Goal: Task Accomplishment & Management: Manage account settings

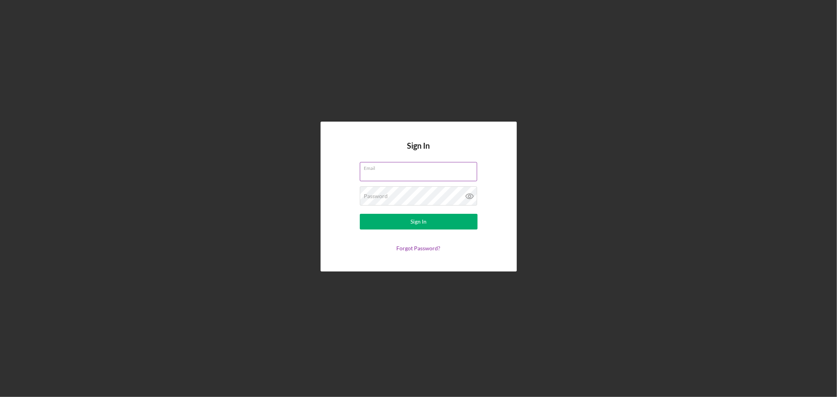
click at [429, 177] on input "Email" at bounding box center [418, 171] width 117 height 19
type input "leel@Hmong.org"
click at [360, 214] on button "Sign In" at bounding box center [419, 222] width 118 height 16
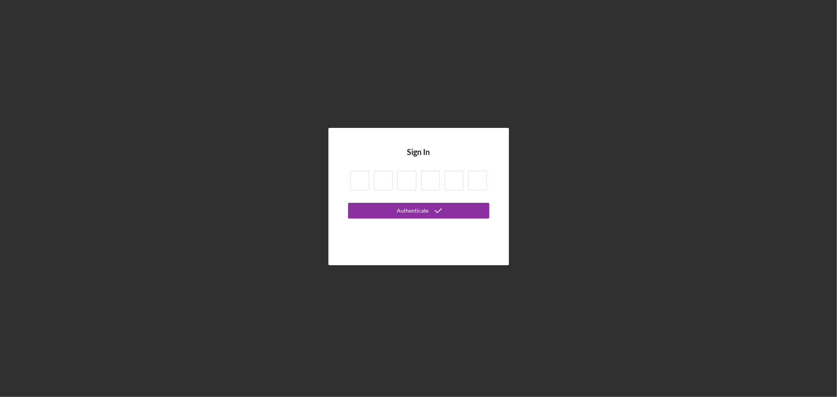
click at [369, 180] on div at bounding box center [418, 181] width 141 height 27
type input "6"
type input "3"
type input "7"
type input "8"
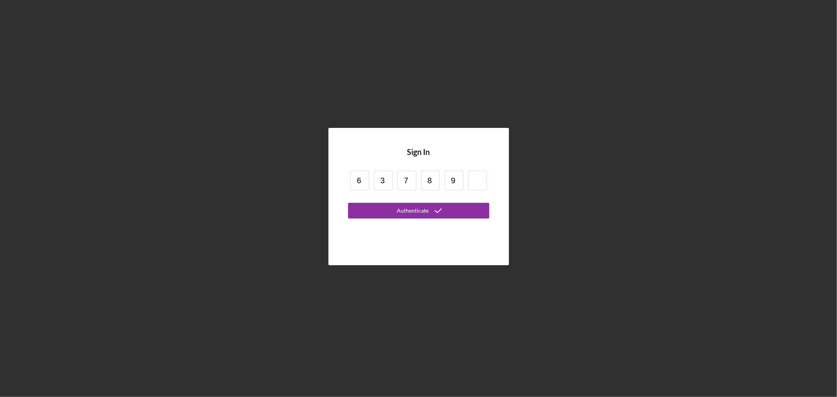
type input "9"
type input "1"
click at [348, 203] on button "Authenticate" at bounding box center [418, 211] width 141 height 16
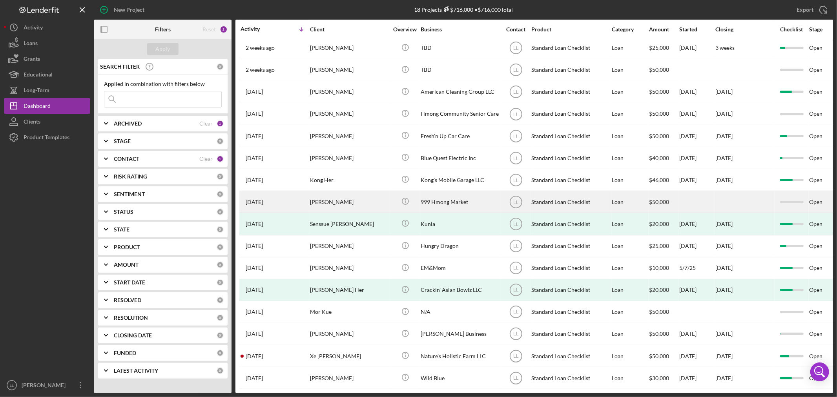
scroll to position [59, 0]
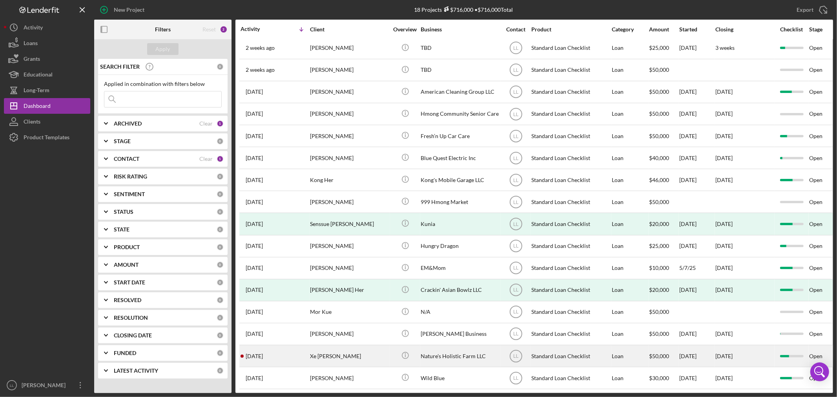
click at [288, 355] on div "7 months ago Xe Moua" at bounding box center [275, 356] width 69 height 21
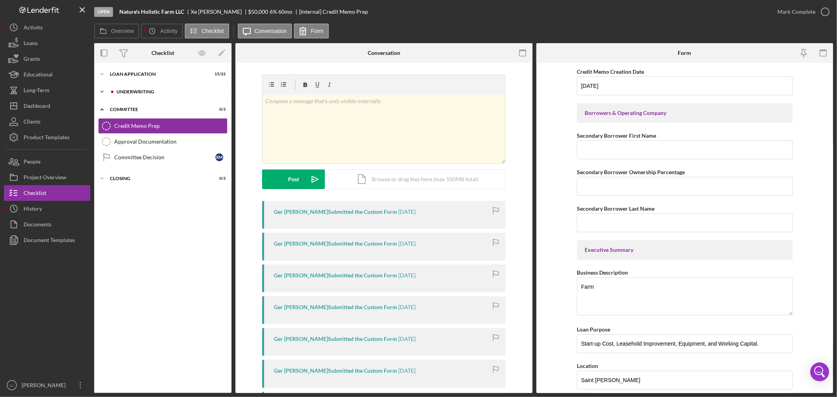
click at [161, 90] on div "Underwriting" at bounding box center [169, 91] width 105 height 5
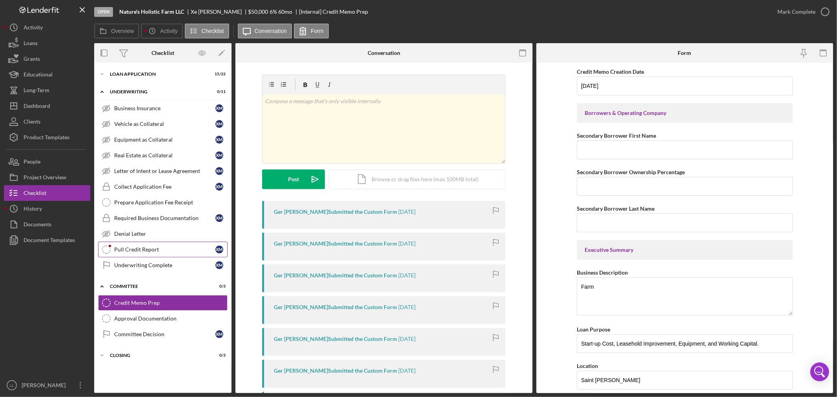
drag, startPoint x: 142, startPoint y: 251, endPoint x: 135, endPoint y: 253, distance: 7.7
click at [143, 251] on div "Pull Credit Report" at bounding box center [164, 249] width 101 height 6
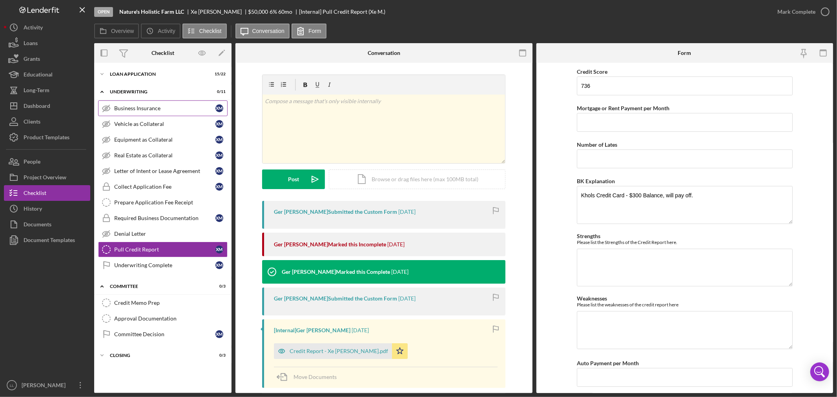
click at [152, 108] on div "Business Insurance" at bounding box center [164, 108] width 101 height 6
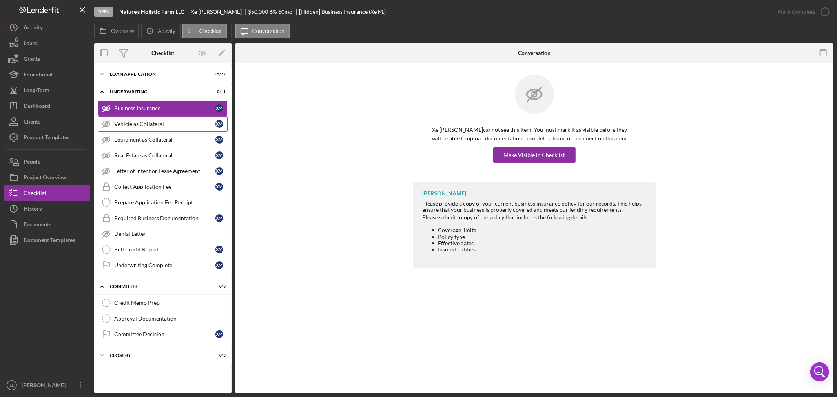
click at [167, 123] on div "Vehicle as Collateral" at bounding box center [164, 124] width 101 height 6
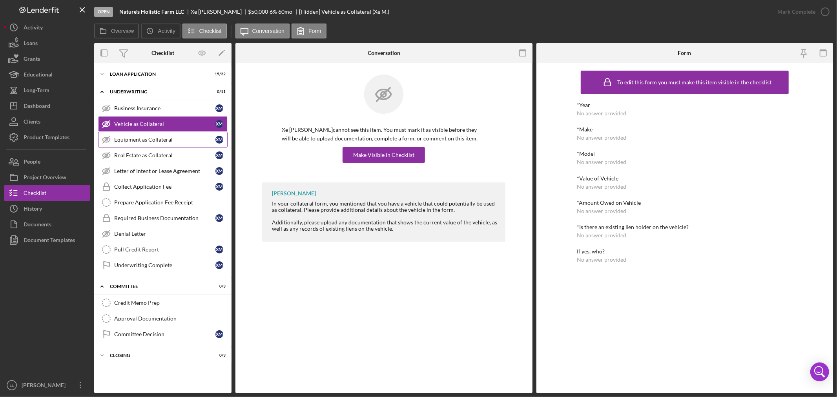
click at [160, 142] on div "Equipment as Collateral" at bounding box center [164, 140] width 101 height 6
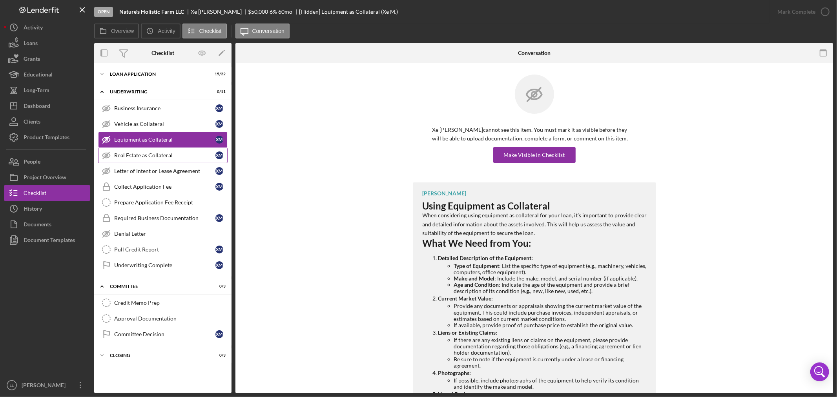
click at [155, 161] on link "Real Estate as Collateral Real Estate as Collateral X M" at bounding box center [162, 156] width 129 height 16
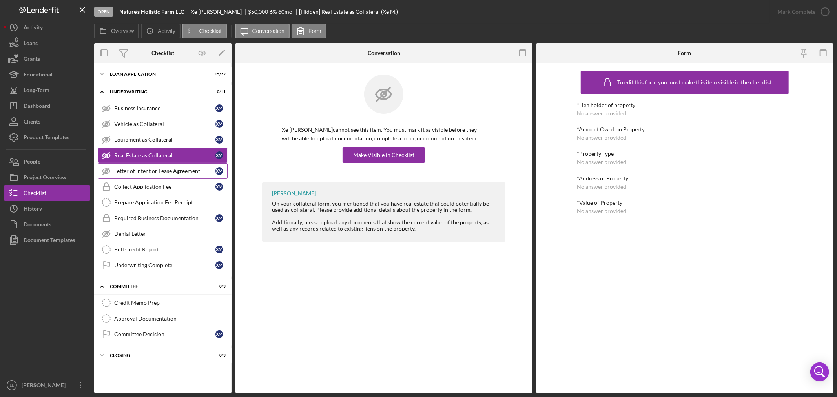
drag, startPoint x: 164, startPoint y: 173, endPoint x: 160, endPoint y: 165, distance: 9.5
click at [165, 173] on div "Letter of Intent or Lease Agreement" at bounding box center [164, 171] width 101 height 6
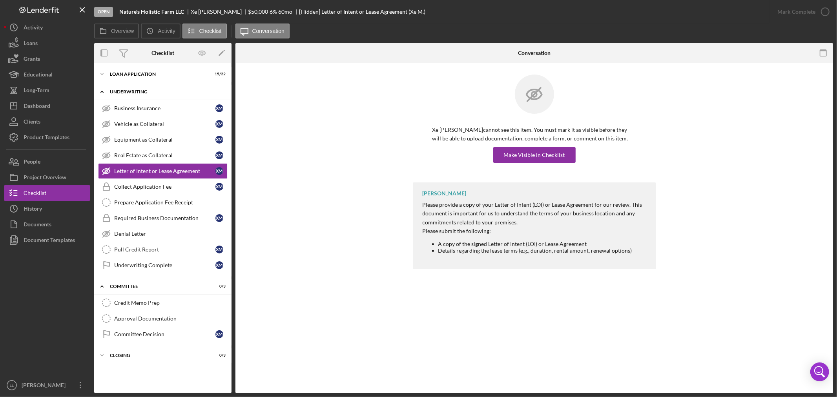
drag, startPoint x: 107, startPoint y: 97, endPoint x: 103, endPoint y: 93, distance: 5.3
click at [106, 96] on icon "Icon/Expander" at bounding box center [102, 92] width 16 height 16
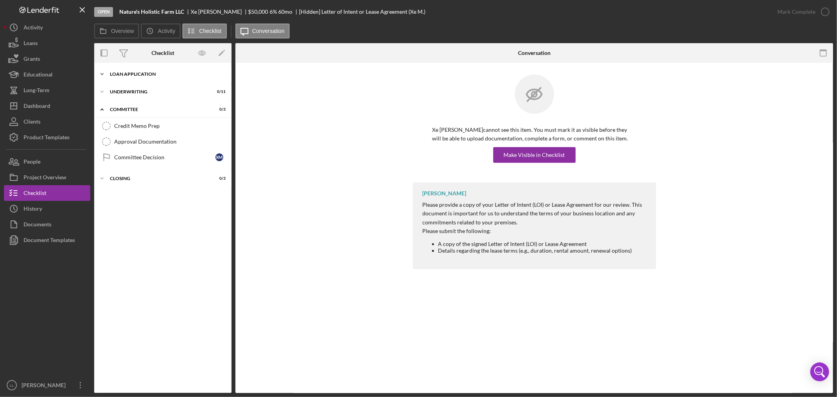
click at [108, 75] on icon "Icon/Expander" at bounding box center [102, 74] width 16 height 16
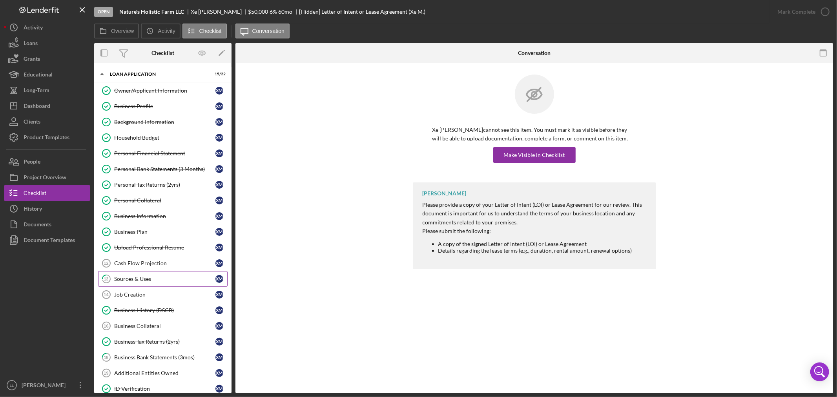
click at [161, 282] on div "Sources & Uses" at bounding box center [164, 279] width 101 height 6
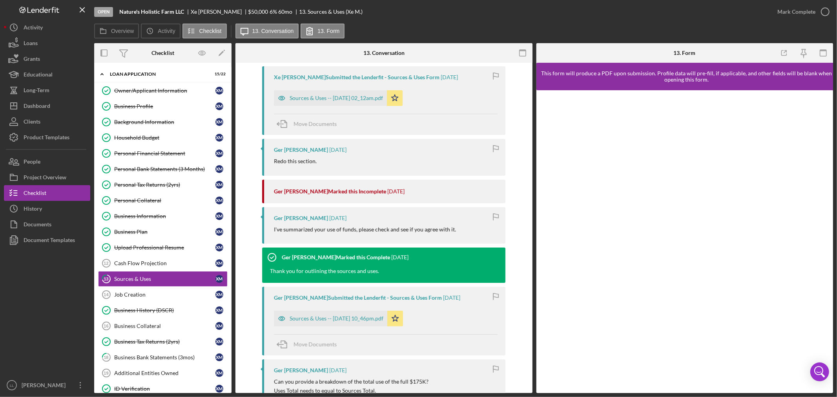
scroll to position [87, 0]
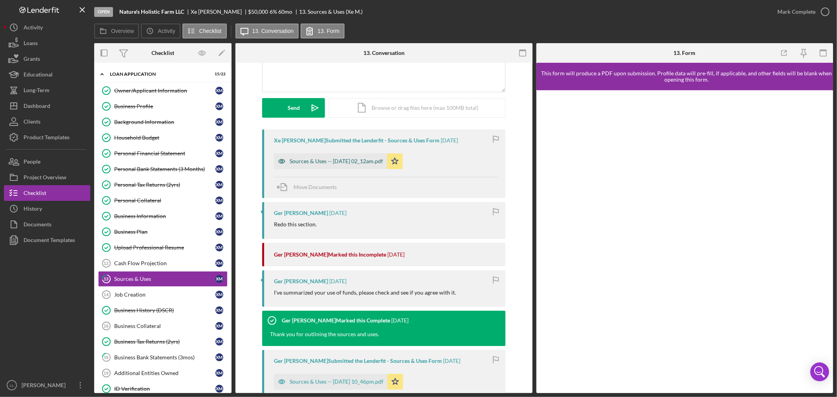
click at [344, 163] on div "Sources & Uses -- 2025-08-07 02_12am.pdf" at bounding box center [336, 161] width 93 height 6
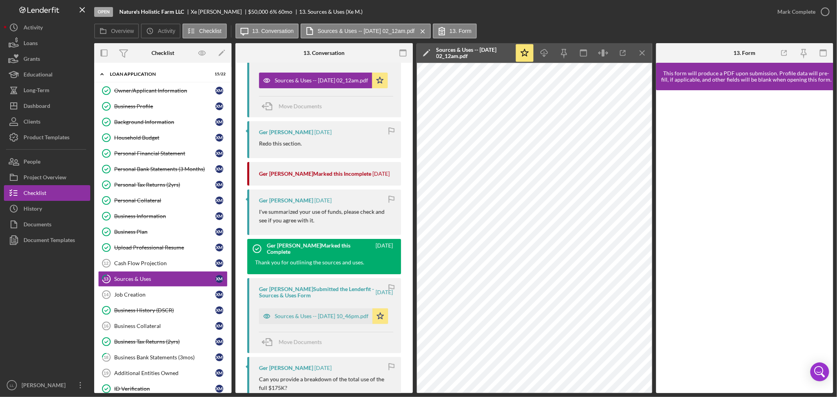
scroll to position [218, 0]
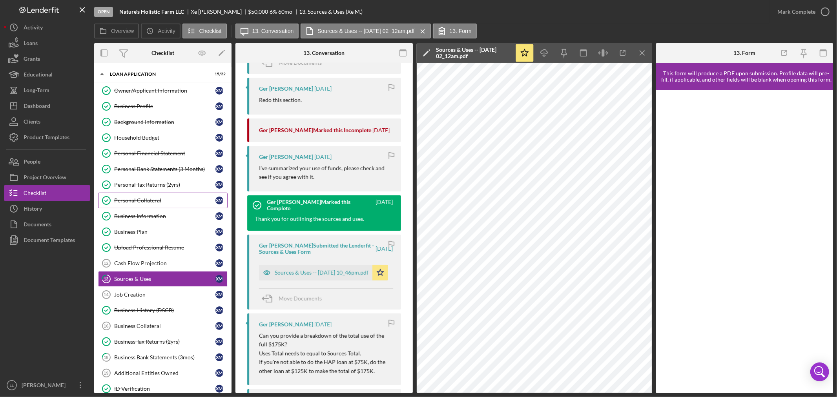
click at [124, 199] on div "Personal Collateral" at bounding box center [164, 200] width 101 height 6
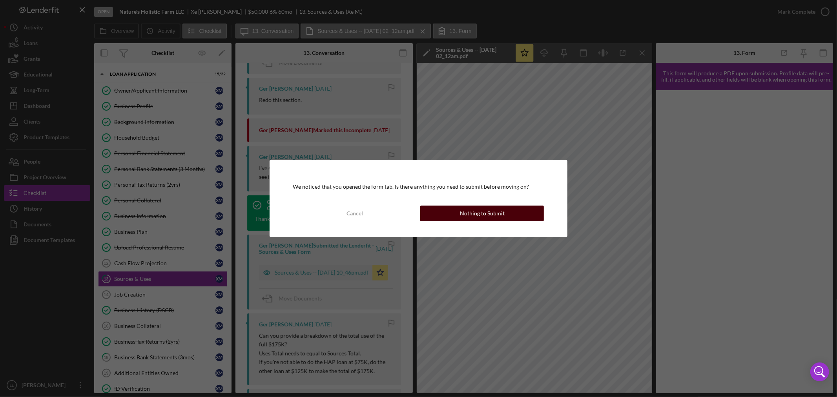
click at [453, 214] on button "Nothing to Submit" at bounding box center [482, 214] width 124 height 16
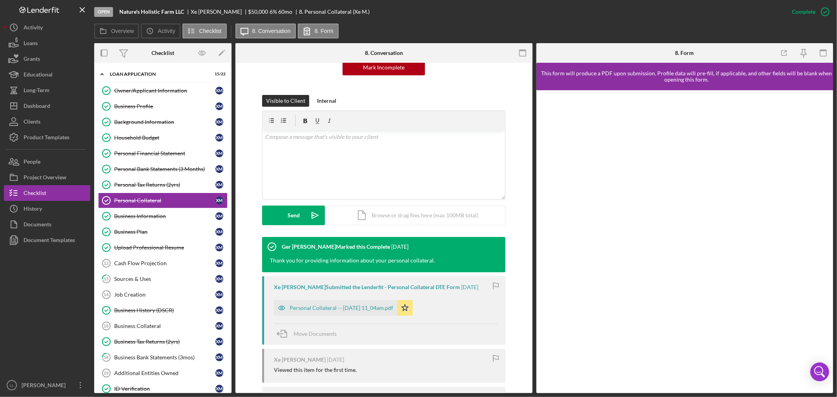
scroll to position [182, 0]
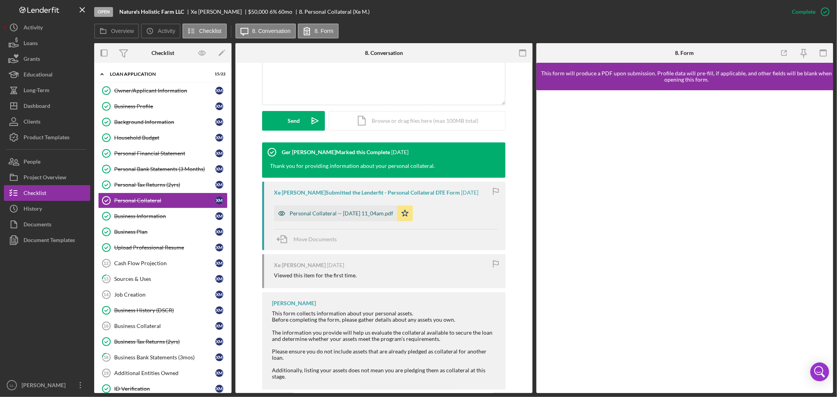
click at [367, 210] on div "Personal Collateral -- 2025-02-19 11_04am.pdf" at bounding box center [335, 214] width 123 height 16
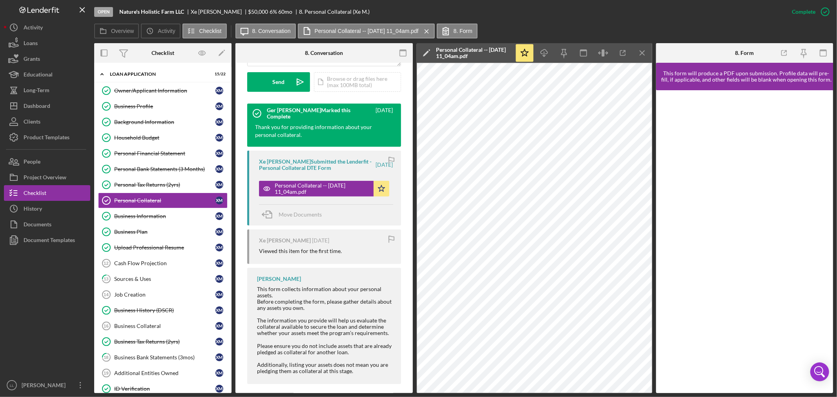
scroll to position [236, 0]
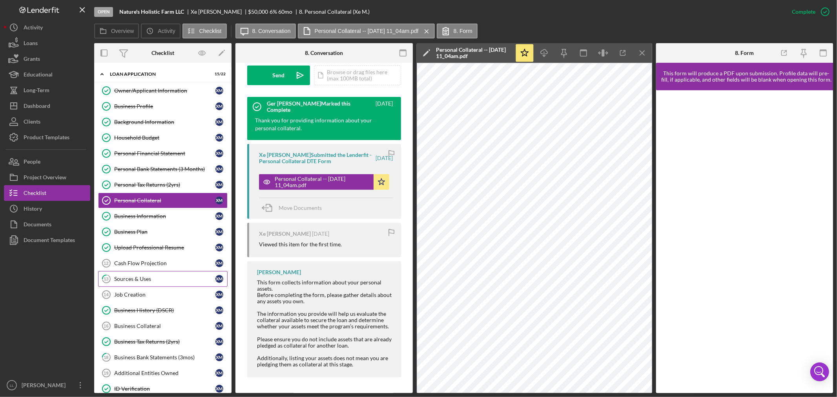
click at [146, 277] on div "Sources & Uses" at bounding box center [164, 279] width 101 height 6
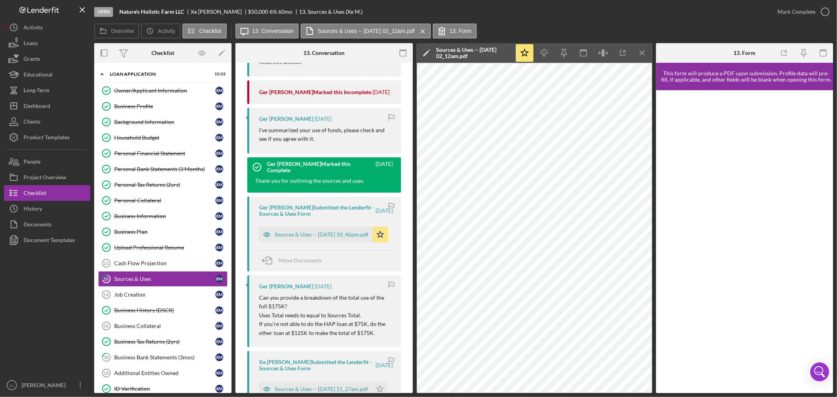
scroll to position [261, 0]
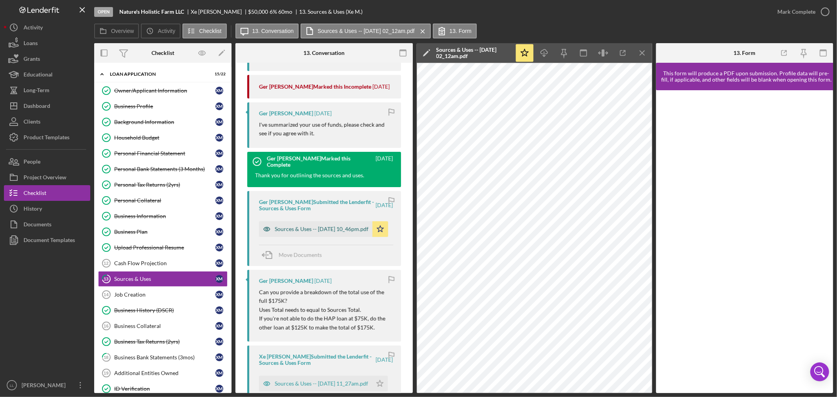
click at [321, 226] on div "Sources & Uses -- 2025-03-05 10_46pm.pdf" at bounding box center [322, 229] width 94 height 6
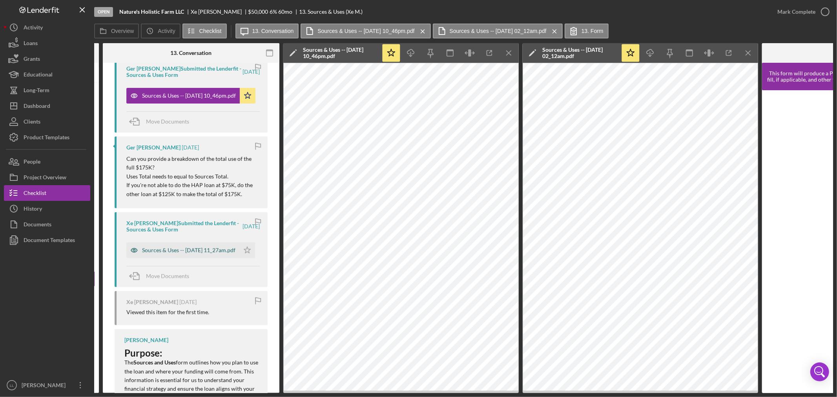
scroll to position [392, 0]
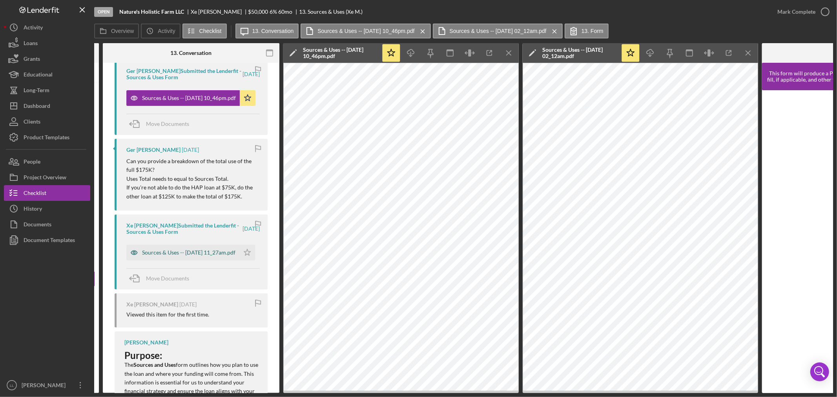
click at [175, 252] on div "Sources & Uses -- 2025-02-19 11_27am.pdf" at bounding box center [188, 253] width 93 height 6
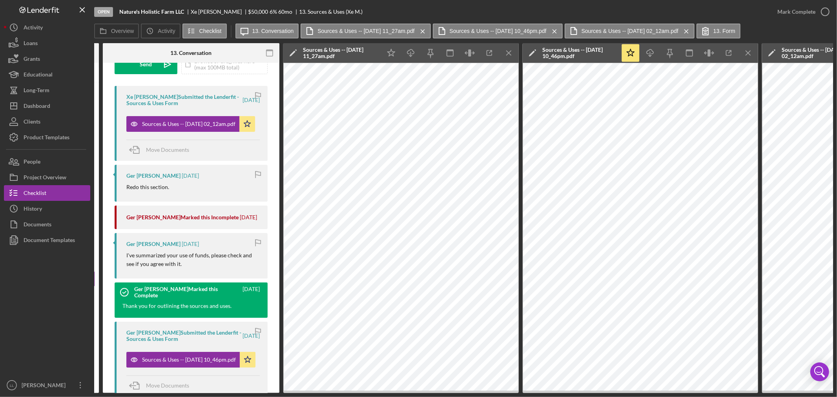
scroll to position [261, 0]
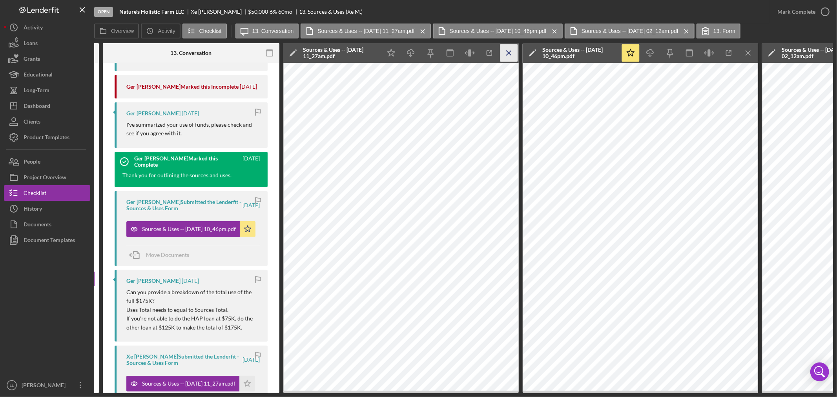
click at [509, 53] on icon "Icon/Menu Close" at bounding box center [509, 53] width 18 height 18
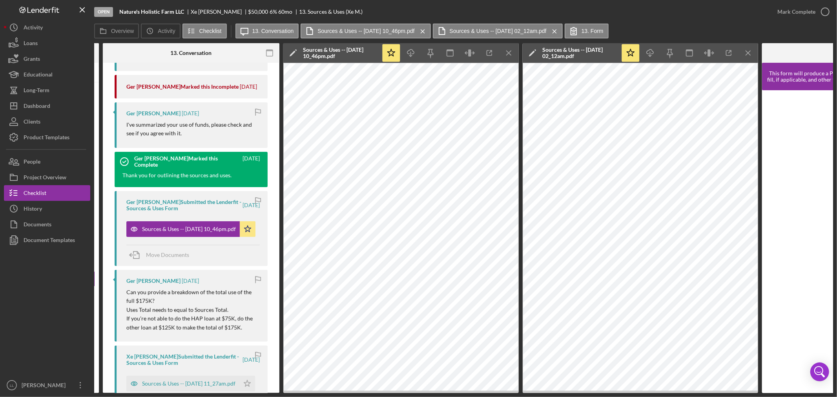
drag, startPoint x: 401, startPoint y: 394, endPoint x: 391, endPoint y: 394, distance: 10.6
click at [392, 395] on div "Open Nature's Holistic Farm LLC Xe Moua $50,000 $50,000 6 % 60 mo 13. Sources &…" at bounding box center [418, 198] width 837 height 397
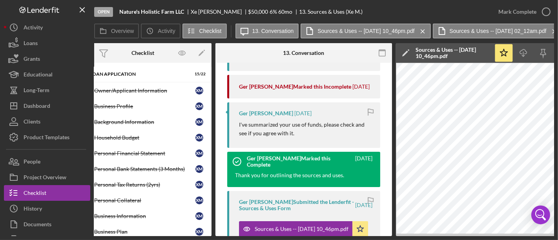
click at [224, 50] on div at bounding box center [244, 53] width 59 height 20
click at [80, 9] on icon "Icon/Menu Close" at bounding box center [83, 10] width 18 height 18
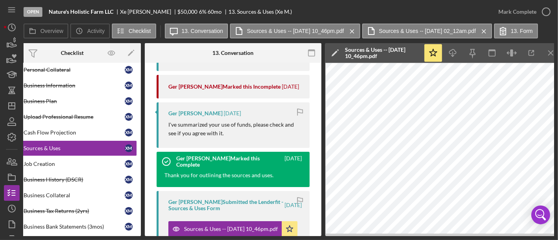
scroll to position [0, 0]
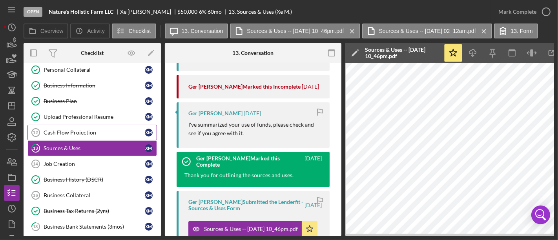
click at [91, 129] on div "Cash Flow Projection" at bounding box center [94, 132] width 101 height 6
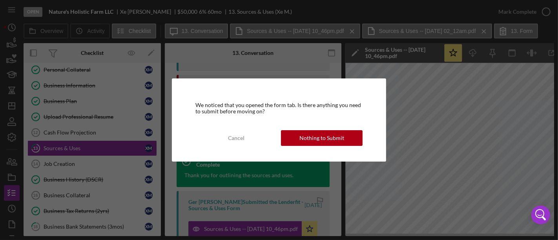
click at [235, 152] on div "We noticed that you opened the form tab. Is there anything you need to submit b…" at bounding box center [279, 119] width 215 height 83
click at [234, 147] on div "We noticed that you opened the form tab. Is there anything you need to submit b…" at bounding box center [279, 119] width 215 height 83
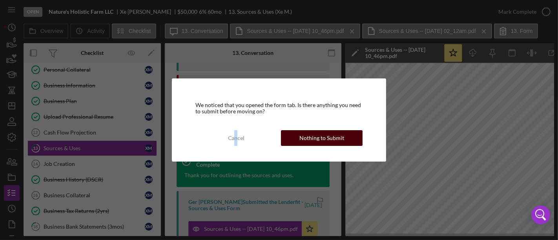
click at [313, 135] on div "Nothing to Submit" at bounding box center [321, 138] width 45 height 16
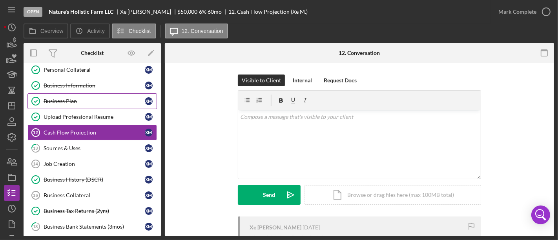
click at [80, 98] on div "Business Plan" at bounding box center [94, 101] width 101 height 6
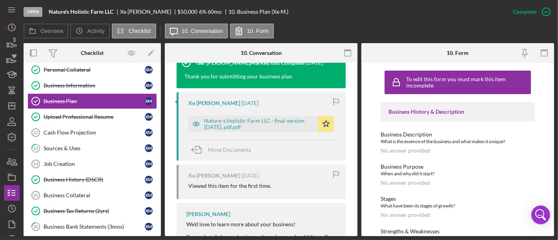
scroll to position [261, 0]
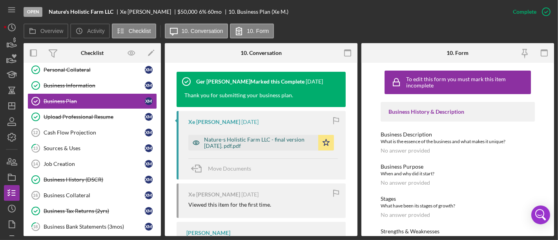
click at [243, 139] on div "Nature-s Holistic Farm LLC - final version [DATE]. pdf.pdf" at bounding box center [259, 143] width 110 height 13
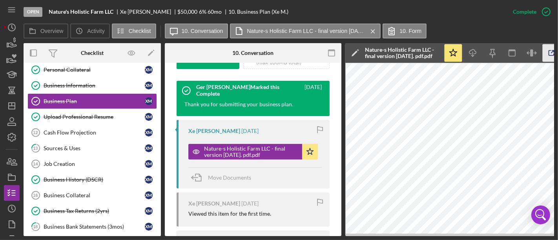
click at [551, 51] on icon "button" at bounding box center [552, 53] width 18 height 18
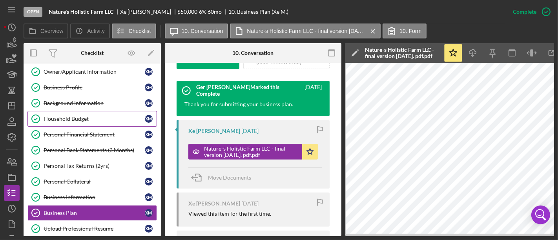
scroll to position [0, 0]
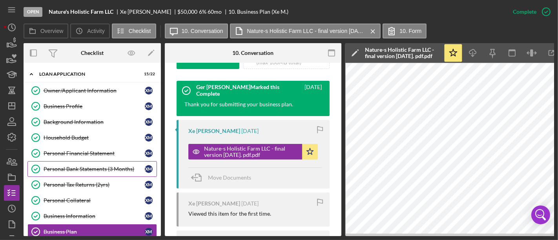
click at [87, 170] on div "Personal Bank Statements (3 Months)" at bounding box center [94, 169] width 101 height 6
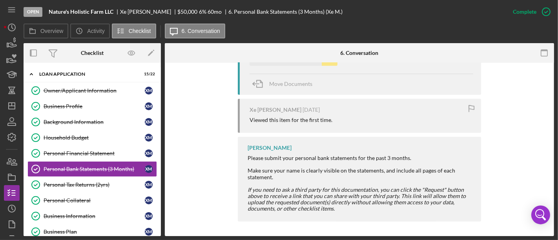
scroll to position [226, 0]
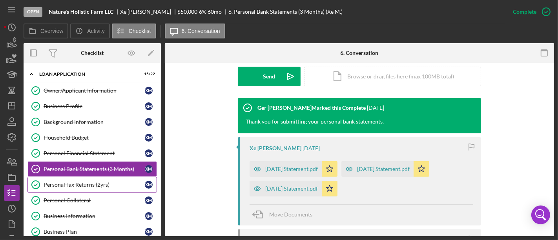
click at [86, 182] on div "Personal Tax Returns (2yrs)" at bounding box center [94, 185] width 101 height 6
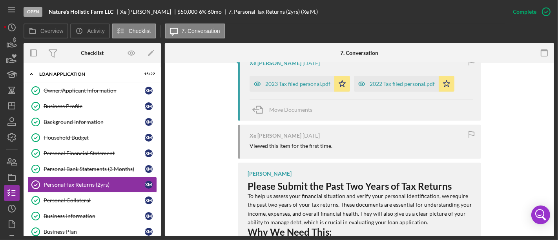
scroll to position [261, 0]
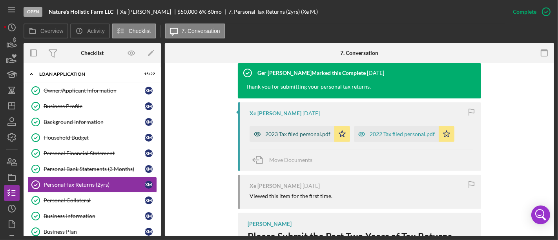
click at [319, 137] on div "2023 Tax filed personal.pdf" at bounding box center [292, 134] width 85 height 16
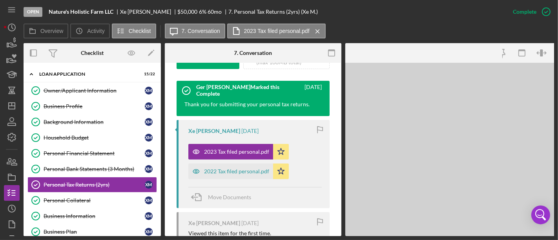
scroll to position [270, 0]
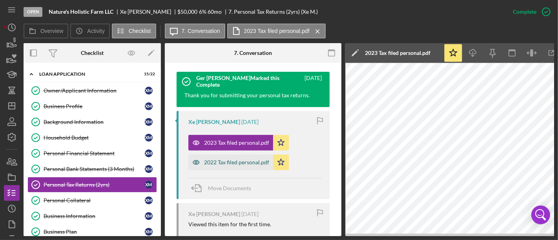
click at [241, 159] on div "2022 Tax filed personal.pdf" at bounding box center [236, 162] width 65 height 6
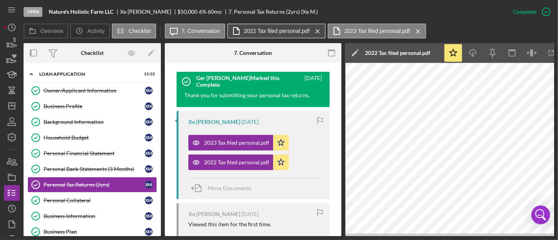
click at [286, 31] on label "2022 Tax filed personal.pdf" at bounding box center [277, 31] width 66 height 6
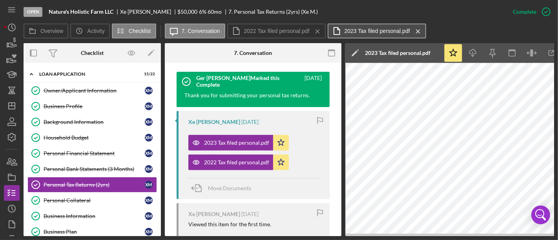
click at [376, 26] on button "2023 Tax filed personal.pdf Icon/Menu Close" at bounding box center [377, 31] width 98 height 15
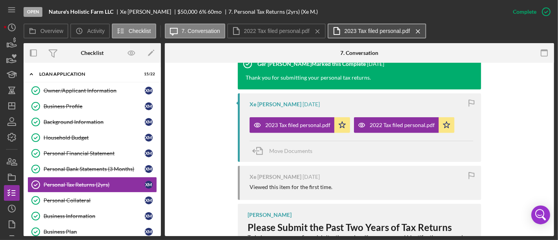
scroll to position [261, 0]
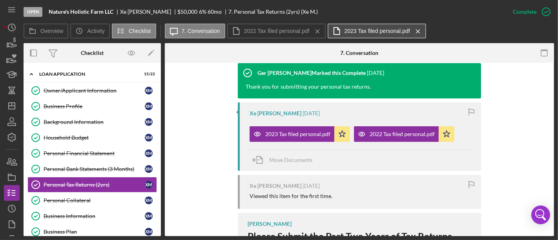
click at [346, 29] on label "2023 Tax filed personal.pdf" at bounding box center [377, 31] width 66 height 6
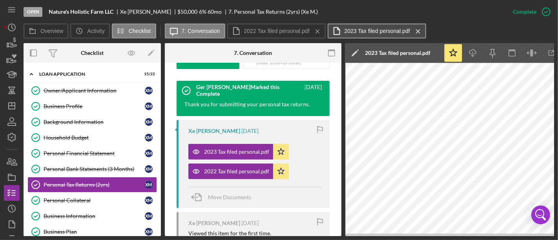
scroll to position [270, 0]
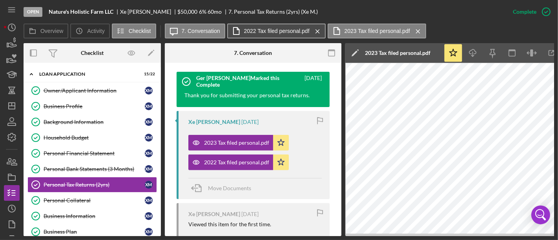
click at [297, 37] on button "2022 Tax filed personal.pdf Icon/Menu Close" at bounding box center [276, 31] width 98 height 15
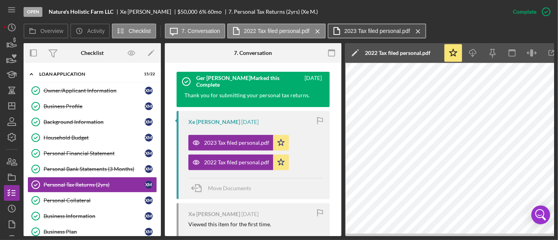
click at [381, 36] on button "2023 Tax filed personal.pdf Icon/Menu Close" at bounding box center [377, 31] width 98 height 15
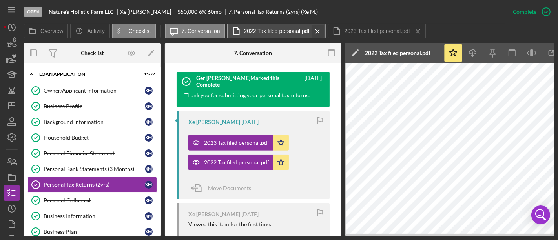
click at [312, 33] on icon "Icon/Menu Close" at bounding box center [318, 32] width 14 height 20
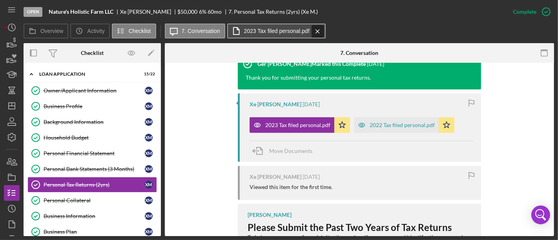
scroll to position [261, 0]
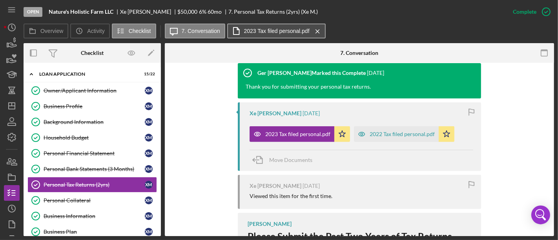
click at [281, 32] on label "2023 Tax filed personal.pdf" at bounding box center [277, 31] width 66 height 6
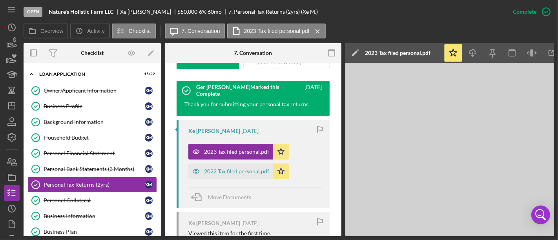
scroll to position [270, 0]
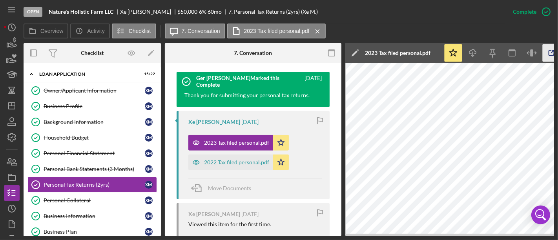
click at [552, 54] on icon "button" at bounding box center [552, 53] width 18 height 18
click at [73, 163] on link "Personal Bank Statements (3 Months) Personal Bank Statements (3 Months) X M" at bounding box center [91, 169] width 129 height 16
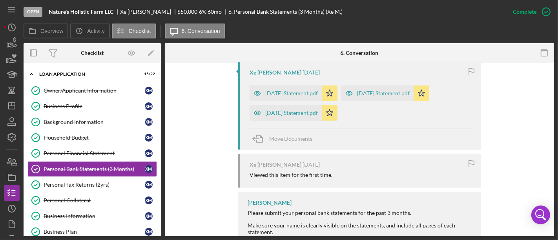
scroll to position [261, 0]
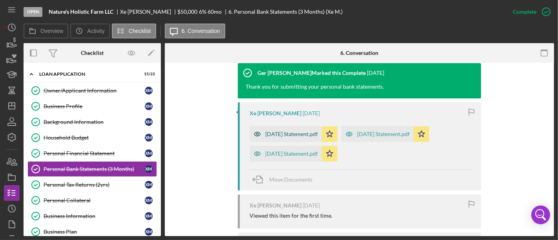
click at [305, 136] on div "Dec 2024 Statement.pdf" at bounding box center [286, 134] width 72 height 16
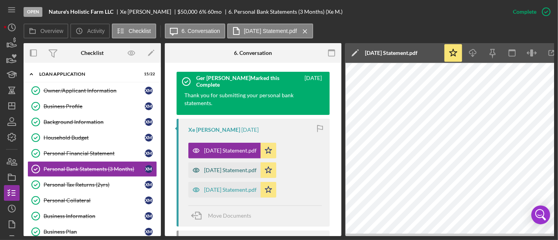
click at [231, 167] on div "Jan 2025 Statement.pdf" at bounding box center [230, 170] width 53 height 6
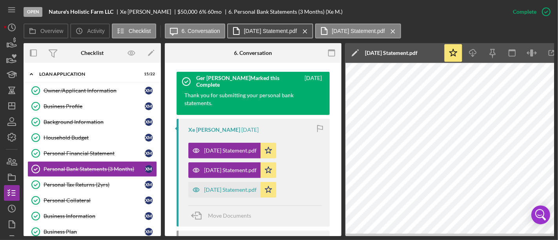
click at [275, 31] on label "Jan 2025 Statement.pdf" at bounding box center [270, 31] width 53 height 6
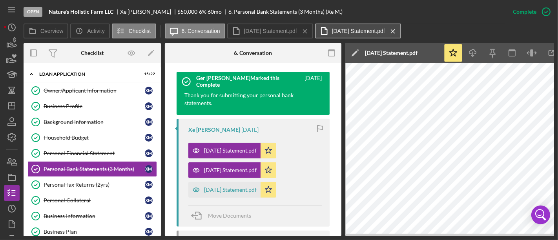
click at [351, 28] on label "Dec 2024 Statement.pdf" at bounding box center [358, 31] width 53 height 6
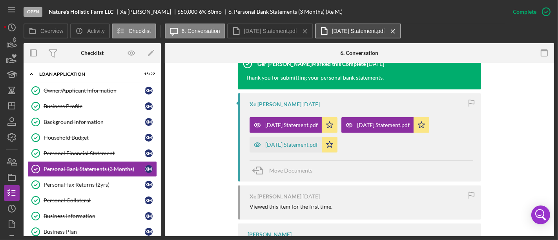
scroll to position [261, 0]
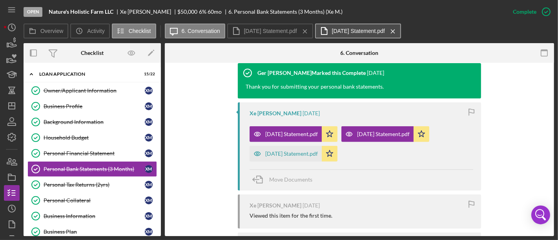
click at [361, 33] on label "Dec 2024 Statement.pdf" at bounding box center [358, 31] width 53 height 6
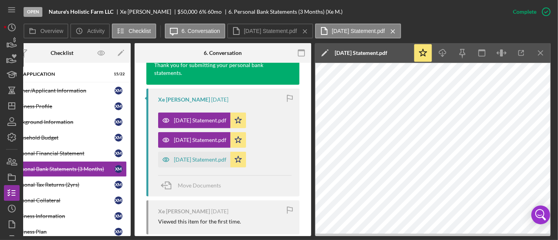
scroll to position [314, 0]
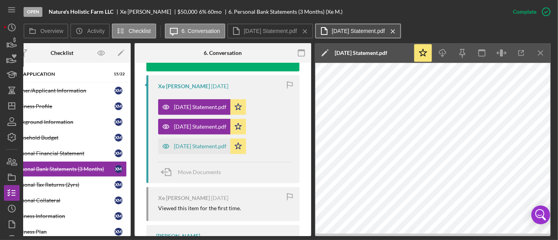
click at [369, 25] on button "Dec 2024 Statement.pdf Icon/Menu Close" at bounding box center [358, 31] width 86 height 15
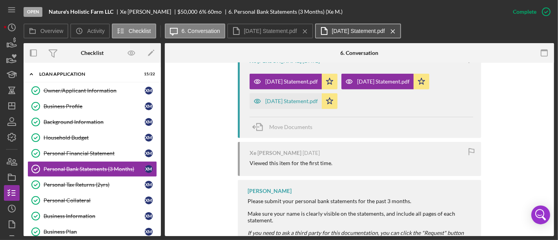
scroll to position [297, 0]
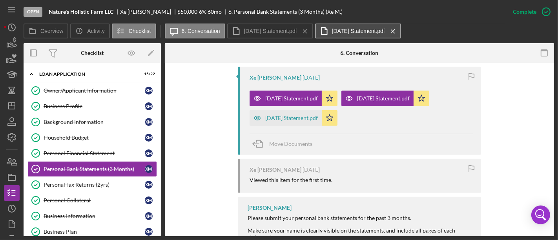
click at [348, 31] on label "Dec 2024 Statement.pdf" at bounding box center [358, 31] width 53 height 6
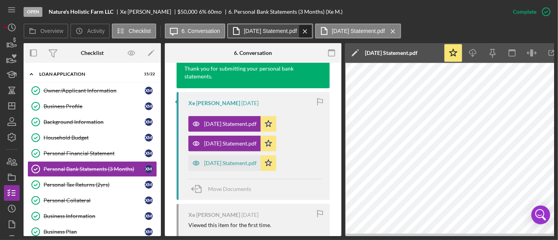
scroll to position [314, 0]
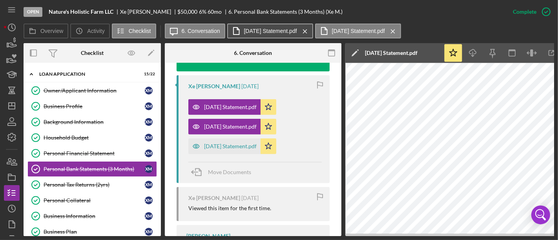
click at [284, 31] on label "Jan 2025 Statement.pdf" at bounding box center [270, 31] width 53 height 6
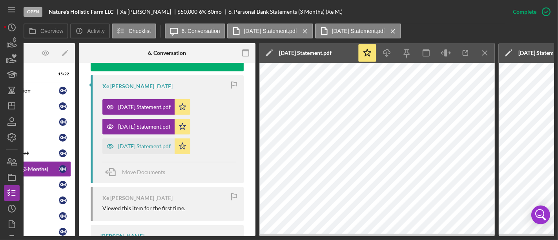
scroll to position [0, 86]
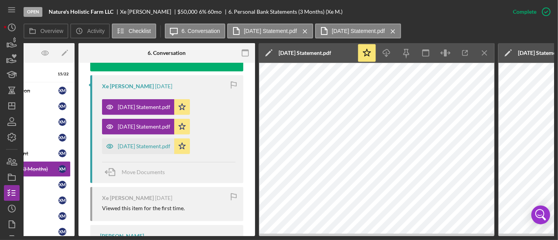
drag, startPoint x: 413, startPoint y: 237, endPoint x: 465, endPoint y: 234, distance: 52.6
click at [465, 235] on div "Open Nature's Holistic Farm LLC Xe Moua $50,000 $50,000 6 % 60 mo 6. Personal B…" at bounding box center [279, 120] width 558 height 240
click at [199, 144] on div "Open Nature's Holistic Farm LLC Xe Moua $50,000 $50,000 6 % 60 mo 6. Personal B…" at bounding box center [279, 120] width 558 height 240
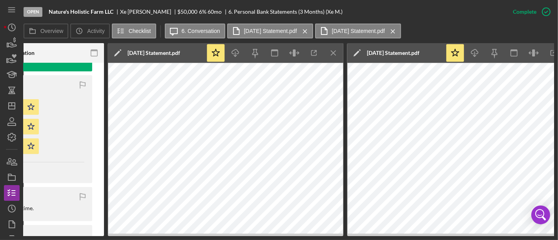
scroll to position [0, 266]
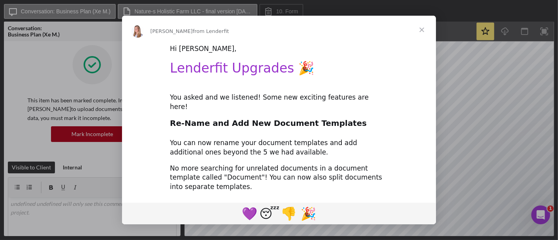
click at [423, 25] on span "Close" at bounding box center [422, 30] width 28 height 28
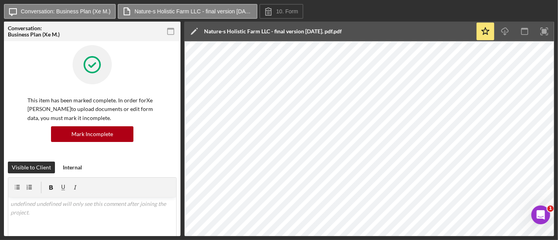
click at [170, 29] on icon "button" at bounding box center [171, 32] width 18 height 18
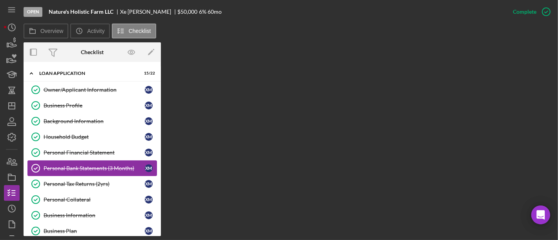
click at [91, 165] on div "Personal Bank Statements (3 Months)" at bounding box center [94, 168] width 101 height 6
click at [90, 165] on div "Personal Bank Statements (3 Months)" at bounding box center [94, 168] width 101 height 6
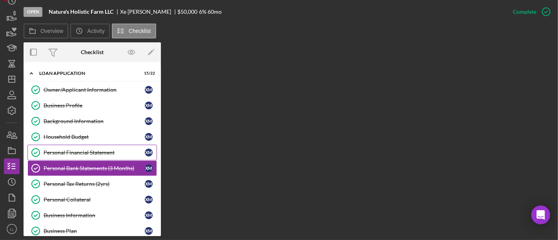
click at [79, 151] on div "Personal Financial Statement" at bounding box center [94, 152] width 101 height 6
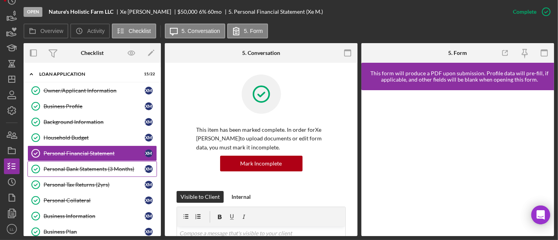
click at [79, 166] on div "Personal Bank Statements (3 Months)" at bounding box center [94, 169] width 101 height 6
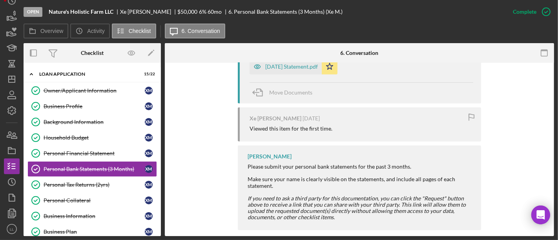
scroll to position [218, 0]
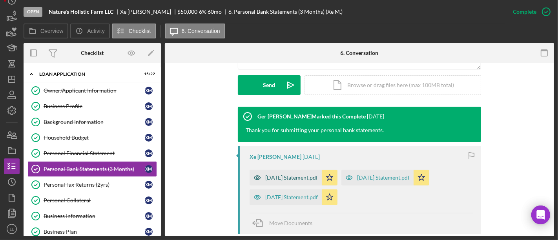
click at [301, 180] on div "Dec 2024 Statement.pdf" at bounding box center [291, 178] width 53 height 6
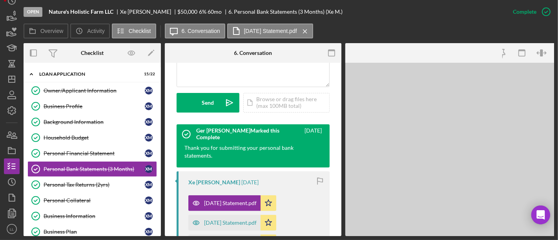
scroll to position [226, 0]
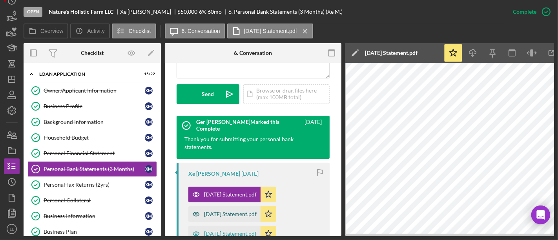
drag, startPoint x: 242, startPoint y: 206, endPoint x: 245, endPoint y: 201, distance: 5.1
click at [242, 211] on div "Jan 2025 Statement.pdf" at bounding box center [230, 214] width 53 height 6
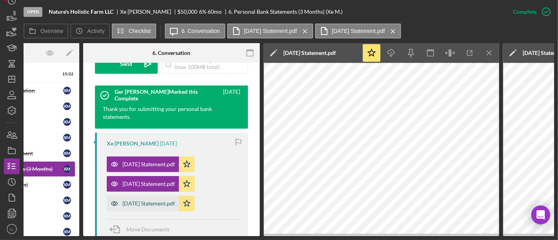
scroll to position [270, 0]
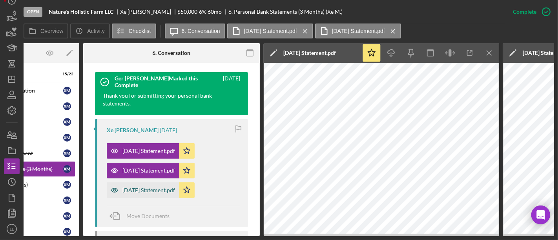
click at [151, 187] on div "Nov 2024 Statement.pdf" at bounding box center [148, 190] width 53 height 6
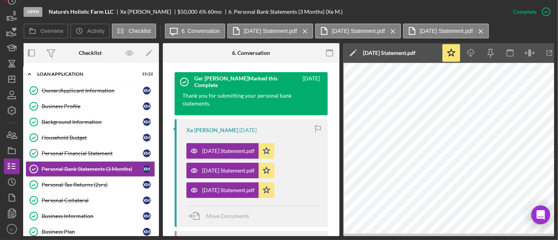
scroll to position [0, 0]
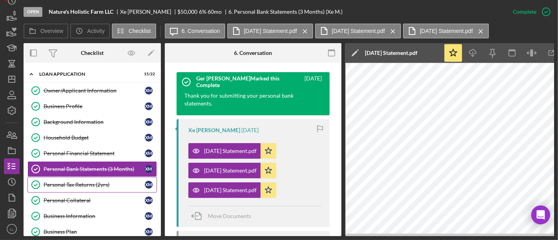
click at [97, 186] on div "Personal Tax Returns (2yrs)" at bounding box center [94, 185] width 101 height 6
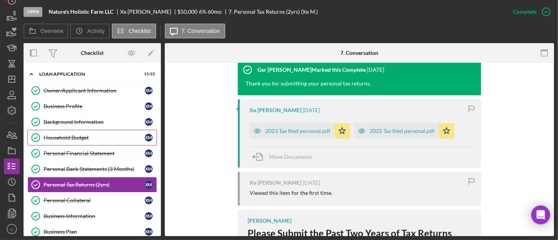
scroll to position [261, 0]
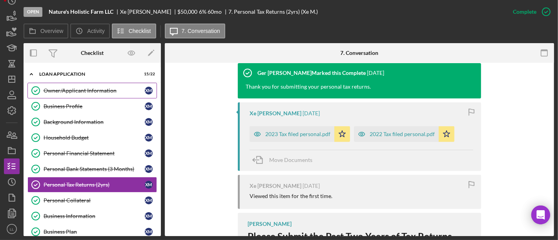
click at [89, 89] on div "Owner/Applicant Information" at bounding box center [94, 90] width 101 height 6
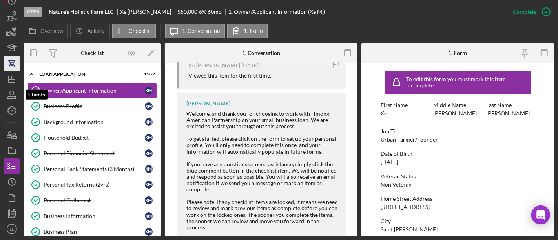
click at [14, 97] on icon "button" at bounding box center [12, 98] width 8 height 2
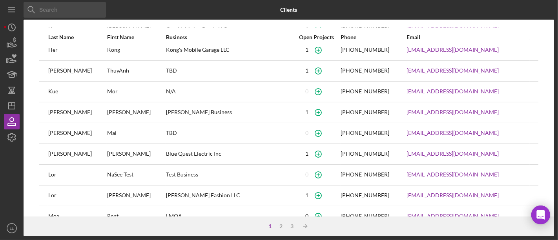
scroll to position [148, 0]
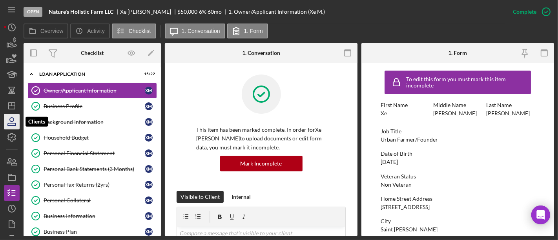
click at [11, 117] on icon "button" at bounding box center [12, 122] width 20 height 20
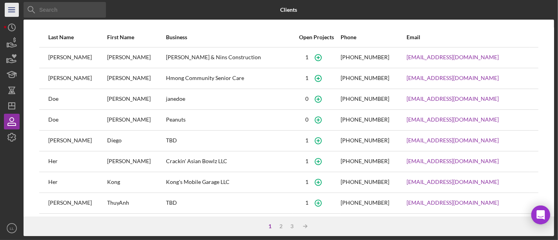
click at [14, 4] on icon "Icon/Menu" at bounding box center [12, 10] width 18 height 18
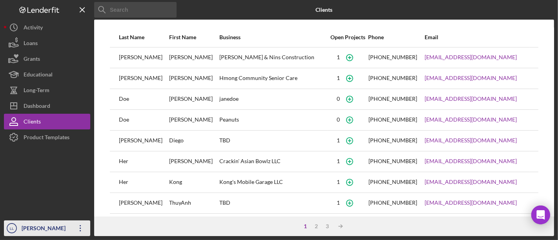
click at [32, 220] on div "[PERSON_NAME]" at bounding box center [45, 229] width 51 height 18
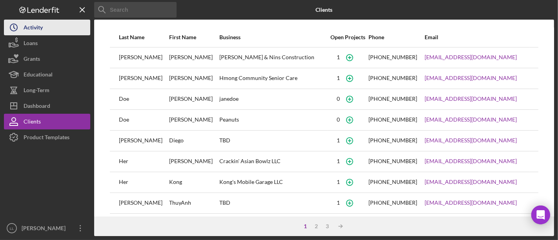
click at [47, 26] on button "Icon/History Activity" at bounding box center [47, 28] width 86 height 16
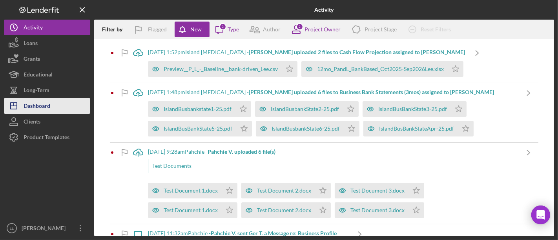
click at [33, 105] on div "Dashboard" at bounding box center [37, 107] width 27 height 18
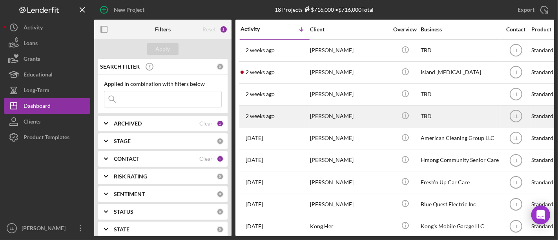
click at [299, 118] on div "2 weeks ago Mai Lee" at bounding box center [275, 116] width 69 height 21
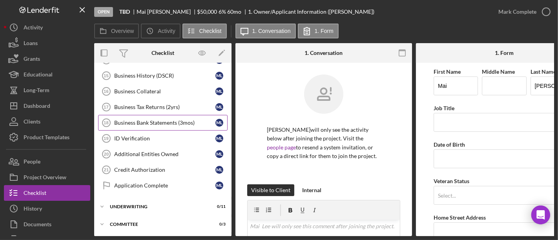
scroll to position [250, 0]
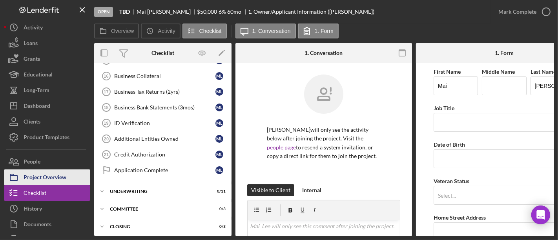
click at [64, 179] on div "Project Overview" at bounding box center [45, 178] width 43 height 18
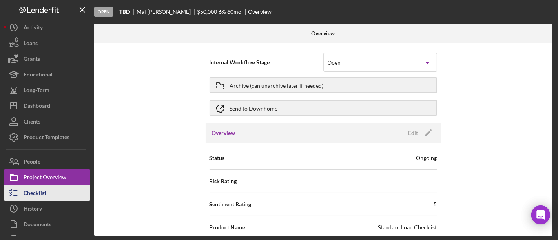
click at [37, 190] on div "Checklist" at bounding box center [35, 194] width 23 height 18
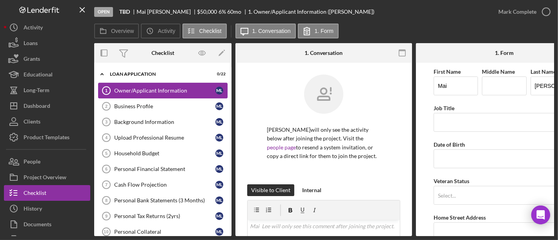
click at [148, 90] on div "Owner/Applicant Information" at bounding box center [164, 90] width 101 height 6
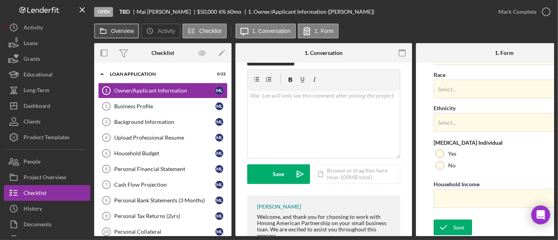
click at [129, 35] on button "Overview" at bounding box center [116, 31] width 45 height 15
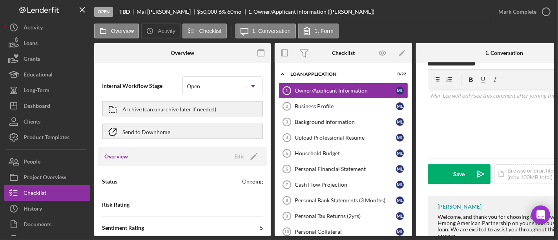
scroll to position [131, 0]
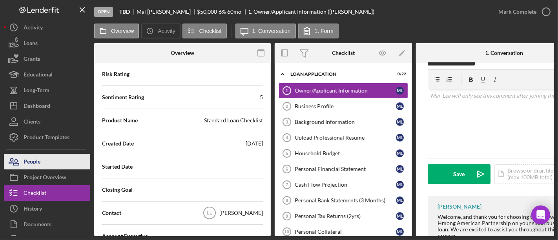
click at [38, 164] on div "People" at bounding box center [32, 163] width 17 height 18
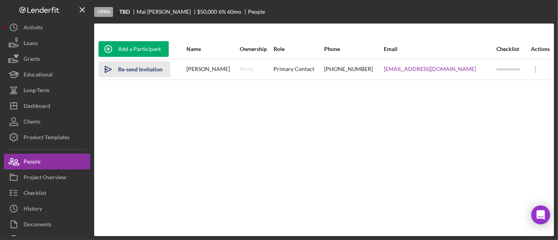
click at [118, 68] on icon "Icon/icon-invite-send" at bounding box center [108, 70] width 20 height 20
click at [245, 142] on div "Add a Participant Name Ownership Role Phone Email Checklist Actions Icon/icon-i…" at bounding box center [324, 129] width 460 height 181
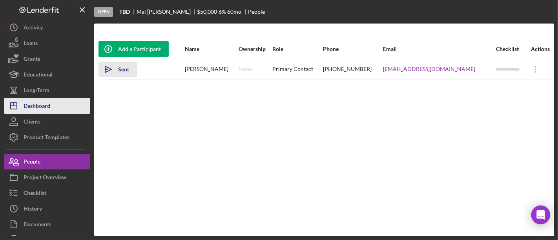
click at [46, 106] on div "Dashboard" at bounding box center [37, 107] width 27 height 18
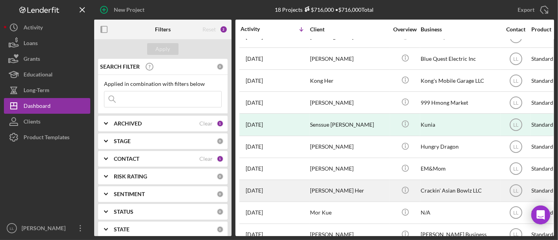
scroll to position [205, 0]
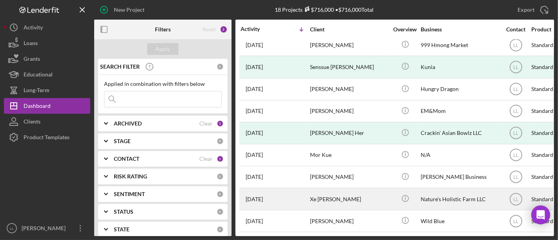
click at [292, 193] on div "7 months ago Xe Moua" at bounding box center [275, 199] width 69 height 21
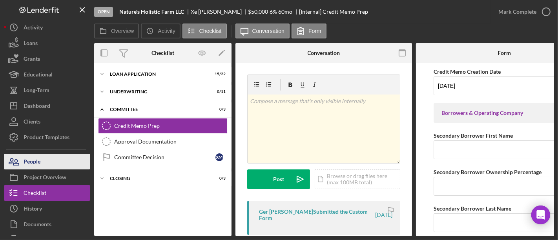
click at [42, 162] on button "People" at bounding box center [47, 162] width 86 height 16
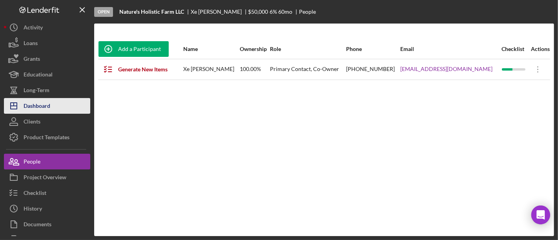
click at [50, 100] on button "Icon/Dashboard Dashboard" at bounding box center [47, 106] width 86 height 16
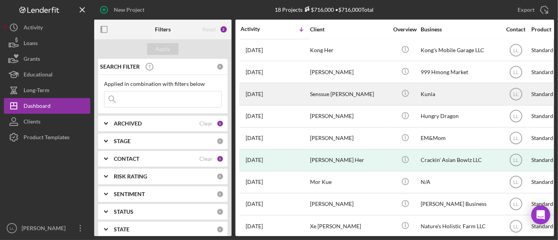
scroll to position [205, 0]
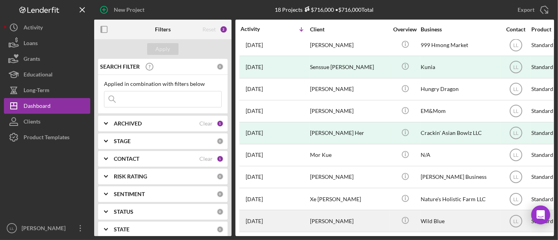
click at [362, 220] on div "Tong Thao" at bounding box center [349, 221] width 78 height 21
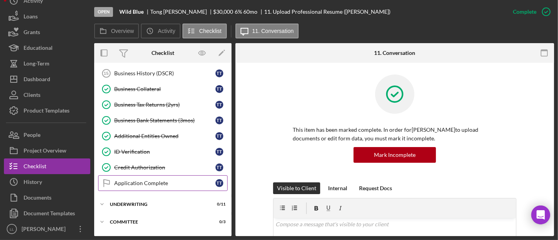
scroll to position [248, 0]
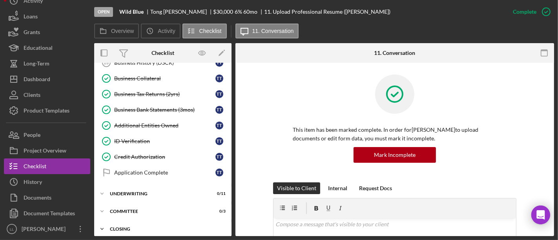
click at [126, 227] on div "Closing" at bounding box center [166, 229] width 112 height 5
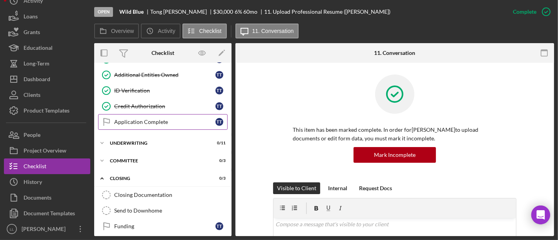
drag, startPoint x: 117, startPoint y: 177, endPoint x: 115, endPoint y: 172, distance: 4.7
click at [116, 176] on div "Icon/Expander Closing 0 / 3" at bounding box center [162, 179] width 137 height 16
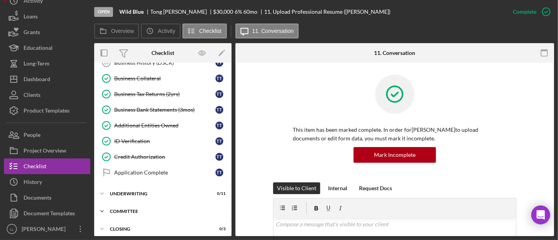
click at [125, 204] on div "Icon/Expander Committee 0 / 3" at bounding box center [162, 212] width 137 height 16
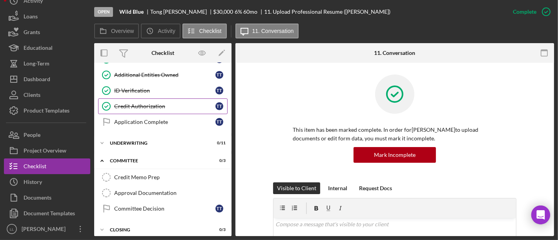
click at [153, 104] on div "Credit Authorization" at bounding box center [164, 106] width 101 height 6
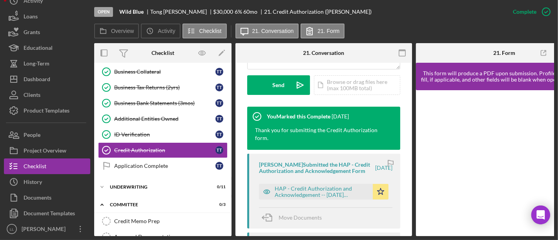
scroll to position [261, 0]
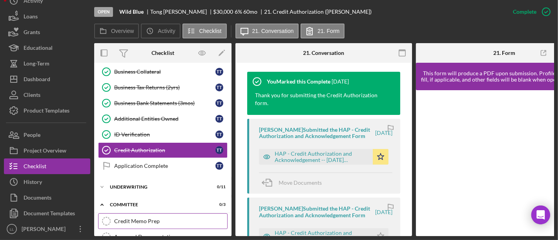
click at [130, 213] on link "Credit Memo Prep Credit Memo Prep" at bounding box center [162, 221] width 129 height 16
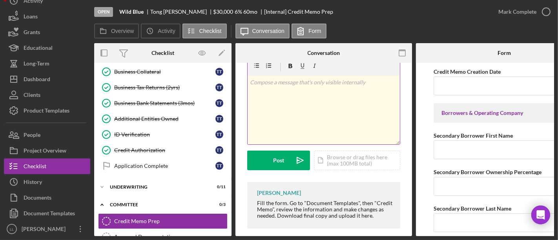
scroll to position [29, 0]
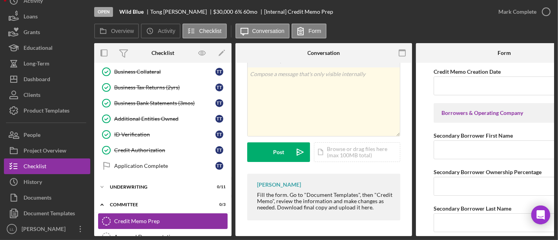
click at [137, 218] on div "Credit Memo Prep" at bounding box center [170, 221] width 113 height 6
click at [122, 185] on div "Icon/Expander Underwriting 0 / 11" at bounding box center [162, 187] width 137 height 16
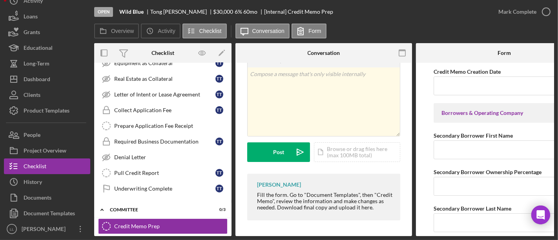
scroll to position [472, 0]
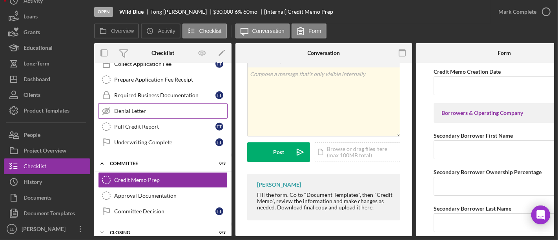
click at [110, 156] on div "Icon/Expander Committee 0 / 3" at bounding box center [162, 164] width 137 height 16
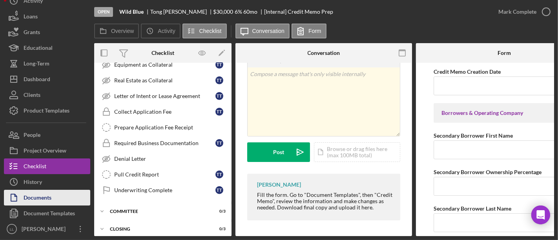
click at [55, 200] on button "Documents" at bounding box center [47, 198] width 86 height 16
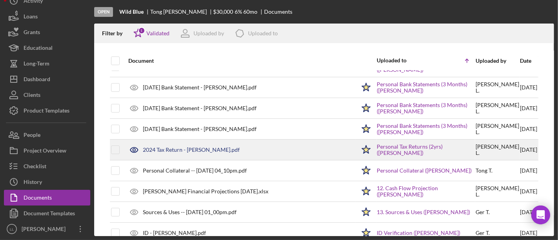
scroll to position [69, 0]
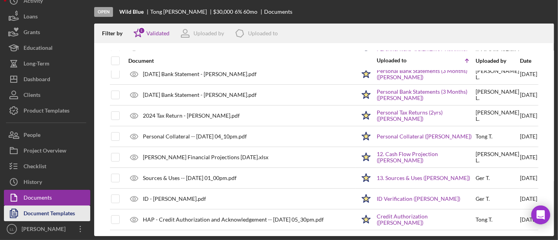
click at [56, 215] on div "Document Templates" at bounding box center [49, 215] width 51 height 18
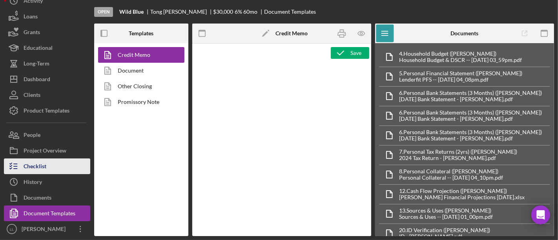
type textarea "<p style="margin: 0in; text-align: center; line-height: normal; font-size: 11pt…"
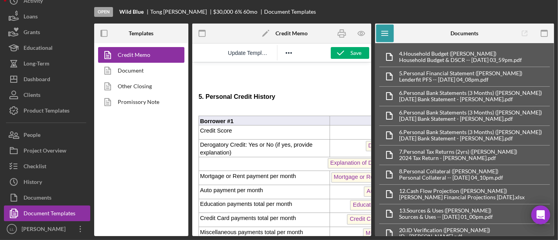
scroll to position [1264, 0]
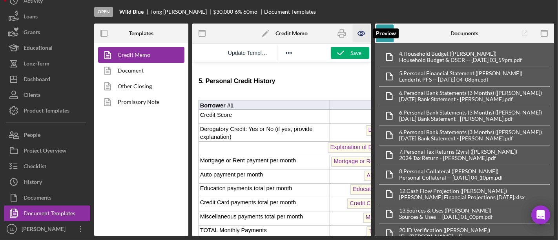
click at [362, 36] on icon "button" at bounding box center [362, 34] width 18 height 18
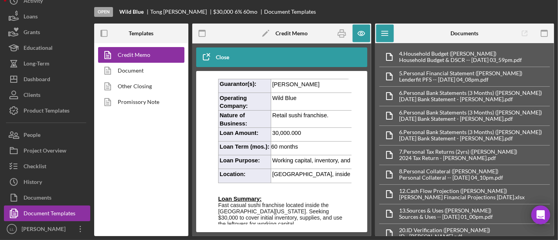
scroll to position [218, 0]
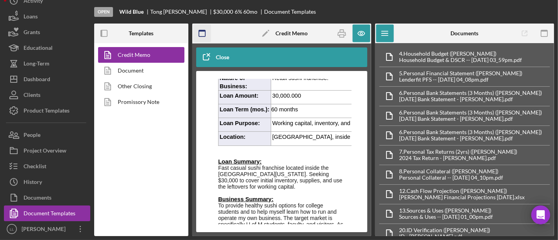
click at [205, 32] on rect "button" at bounding box center [202, 33] width 6 height 6
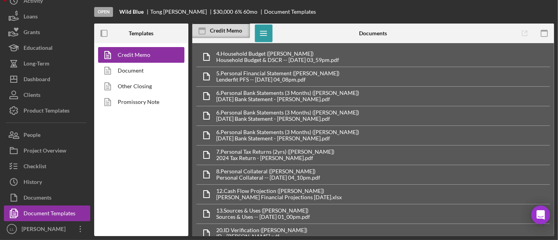
click at [205, 32] on rect at bounding box center [202, 31] width 6 height 6
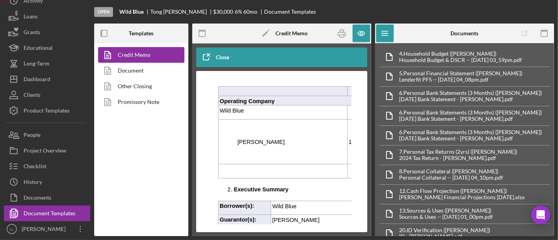
scroll to position [87, 0]
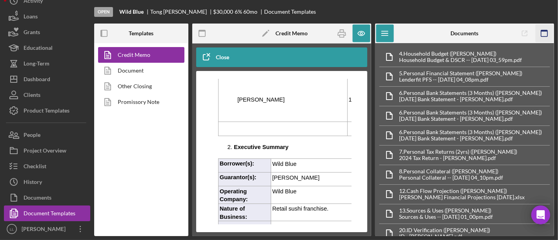
drag, startPoint x: 544, startPoint y: 29, endPoint x: 498, endPoint y: 56, distance: 53.2
click at [544, 28] on icon "button" at bounding box center [545, 34] width 18 height 18
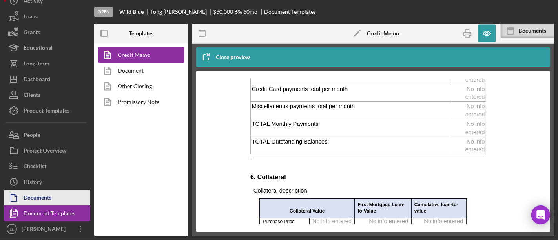
scroll to position [1248, 0]
